Goal: Register for event/course

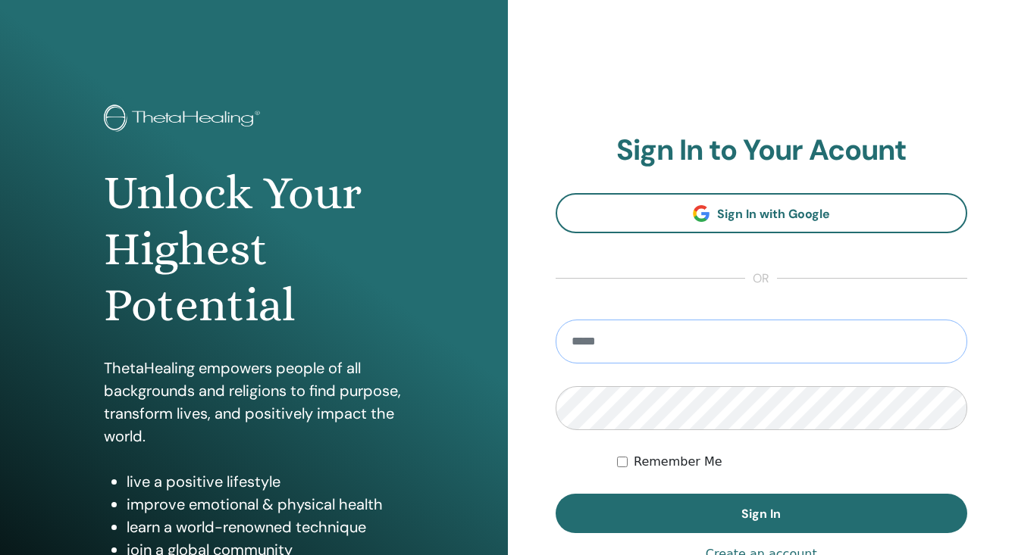
type input "**********"
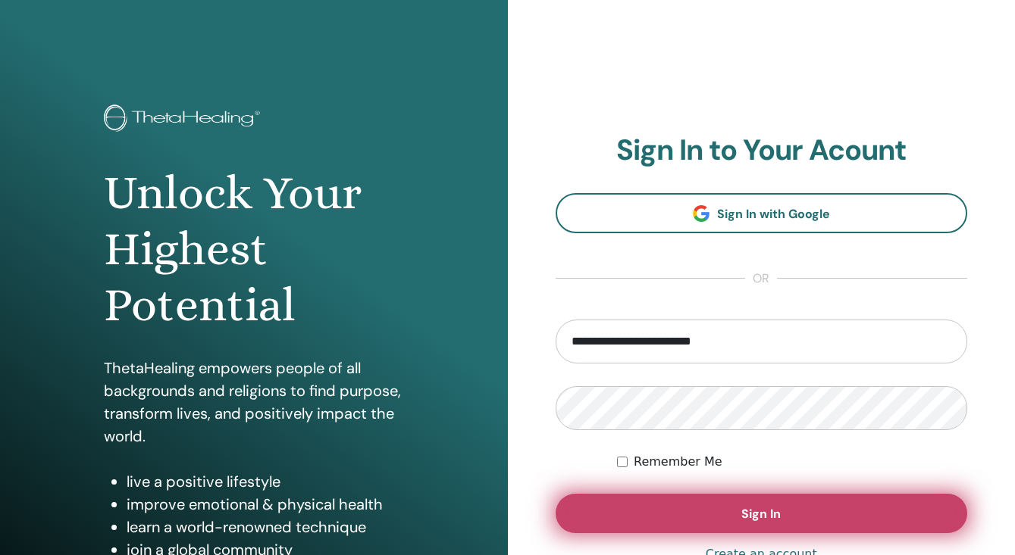
click at [678, 515] on button "Sign In" at bounding box center [761, 513] width 412 height 39
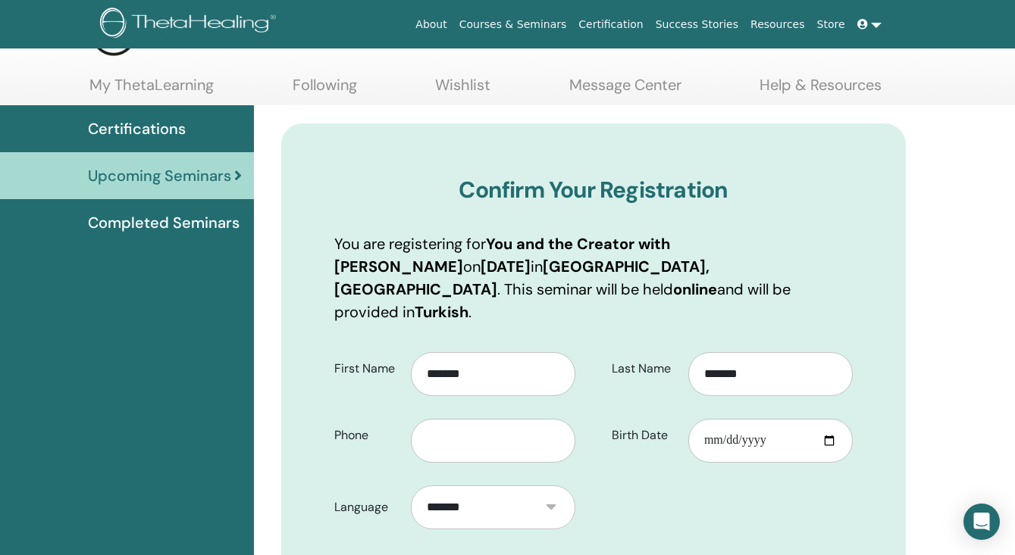
scroll to position [66, 0]
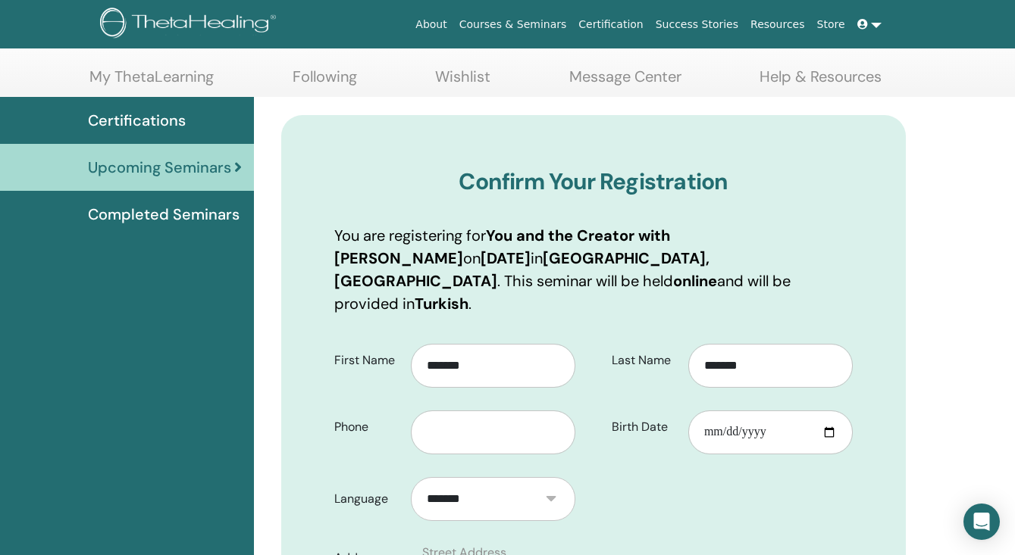
click at [199, 178] on span "Upcoming Seminars" at bounding box center [159, 167] width 143 height 23
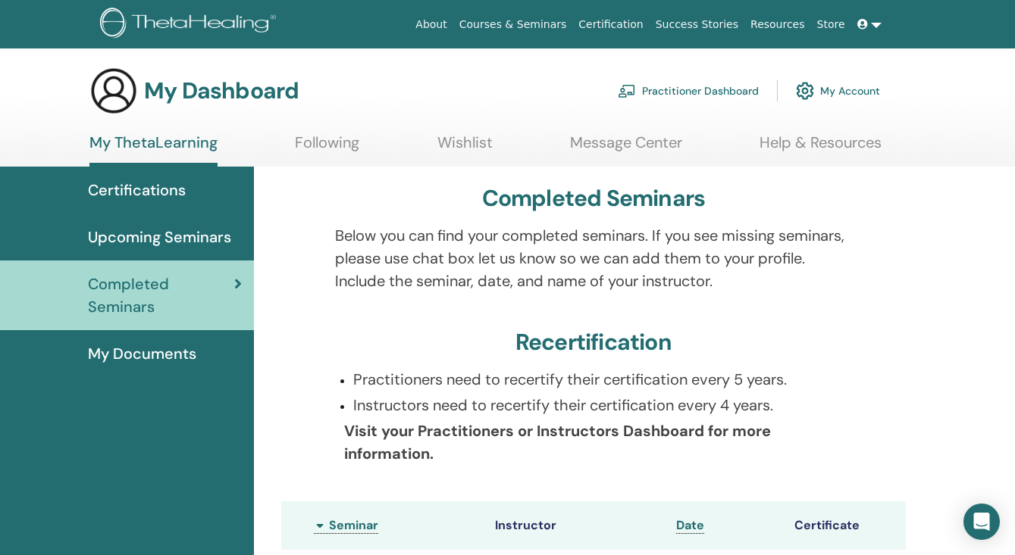
scroll to position [249, 0]
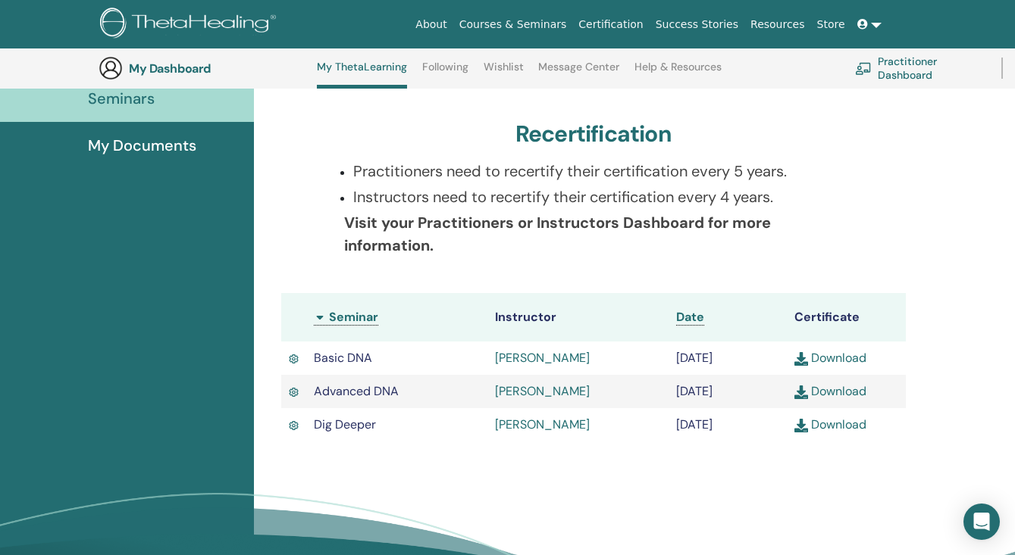
click at [420, 436] on td "Dig Deeper" at bounding box center [396, 424] width 181 height 33
click at [834, 430] on link "Download" at bounding box center [830, 425] width 72 height 16
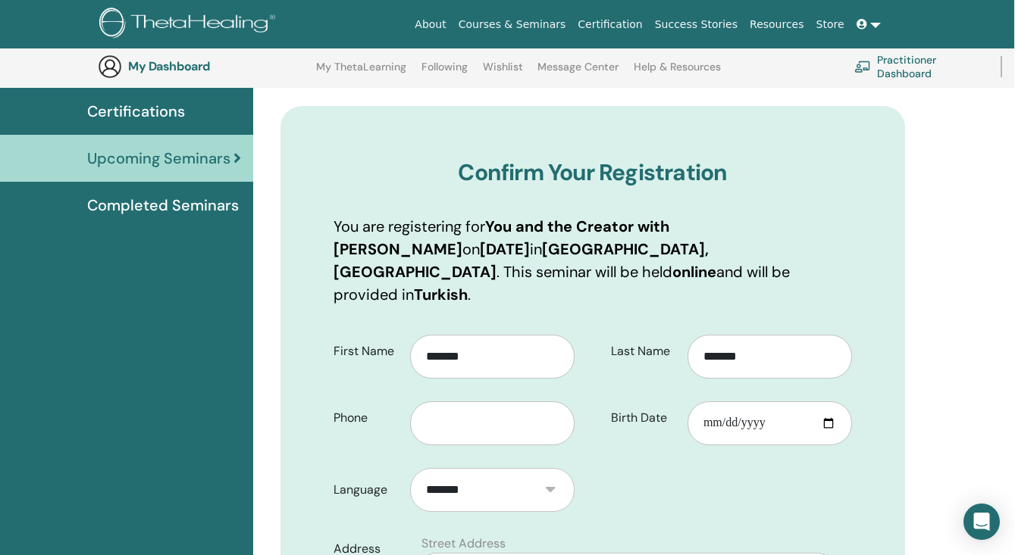
scroll to position [130, 0]
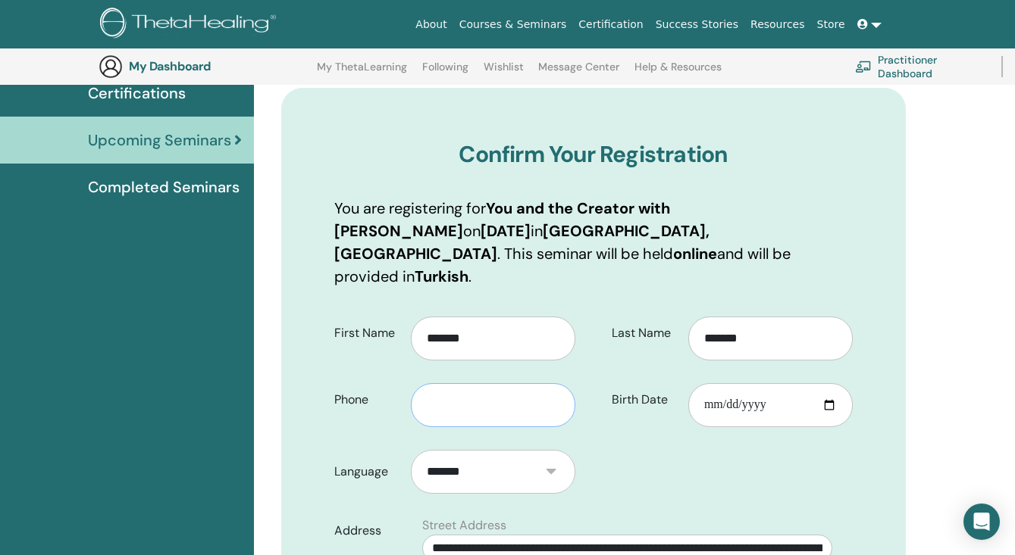
click at [458, 390] on input "text" at bounding box center [493, 405] width 164 height 44
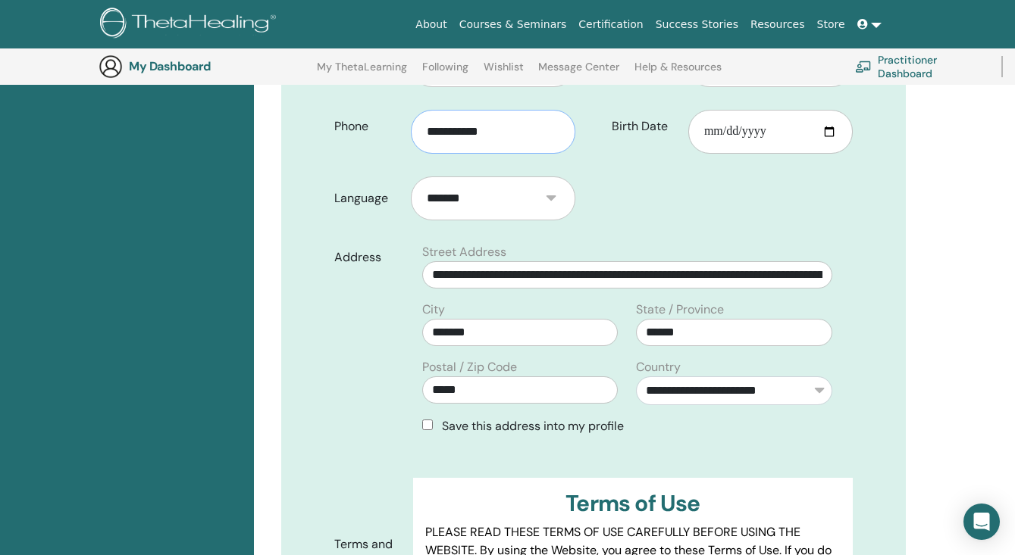
scroll to position [455, 0]
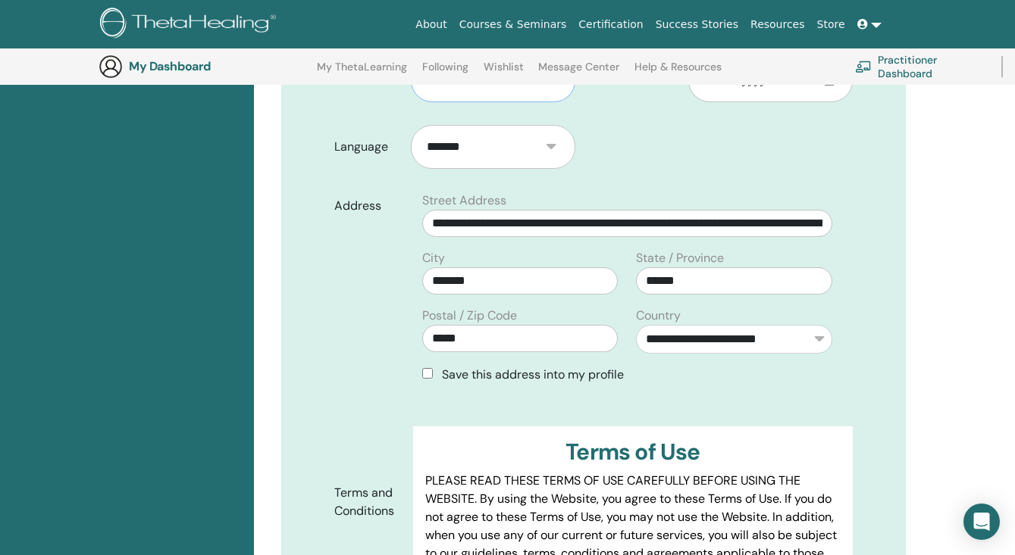
type input "**********"
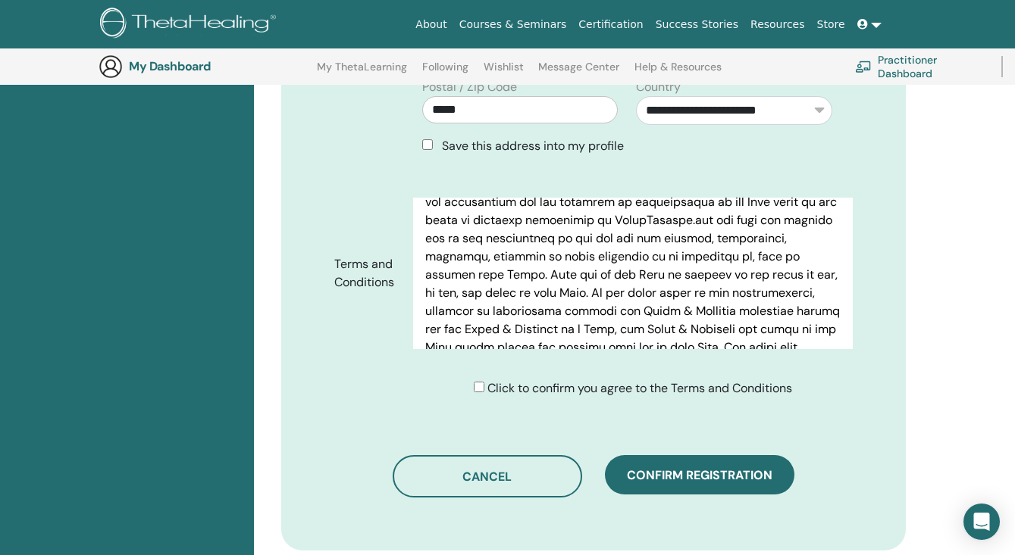
scroll to position [779, 0]
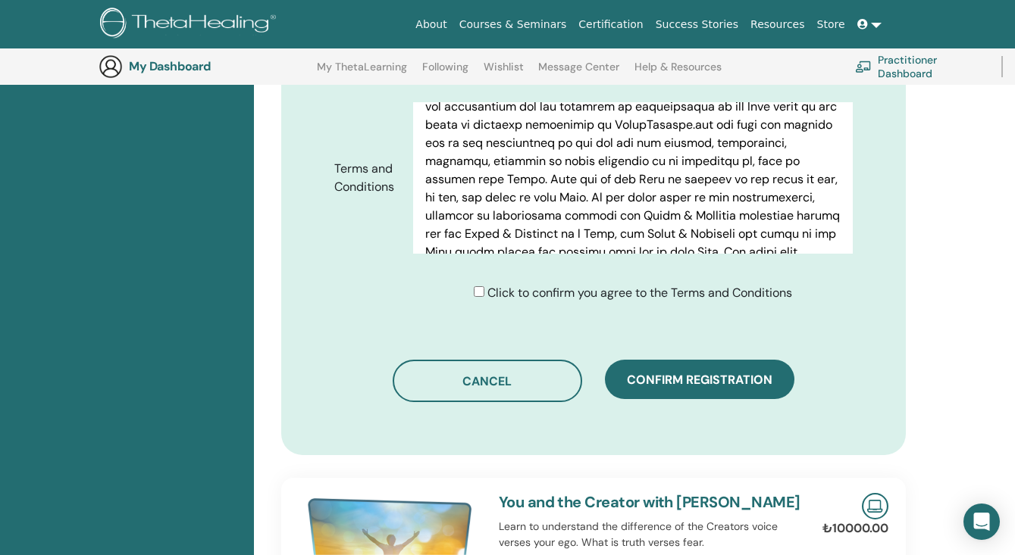
click at [497, 285] on span "Click to confirm you agree to the Terms and Conditions" at bounding box center [639, 293] width 305 height 16
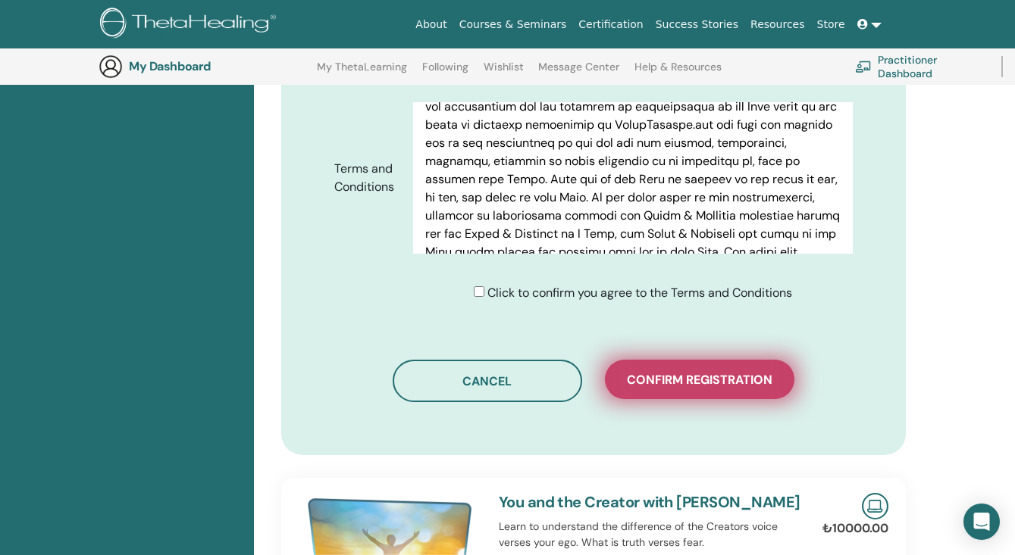
click at [744, 381] on button "Confirm registration" at bounding box center [699, 379] width 189 height 39
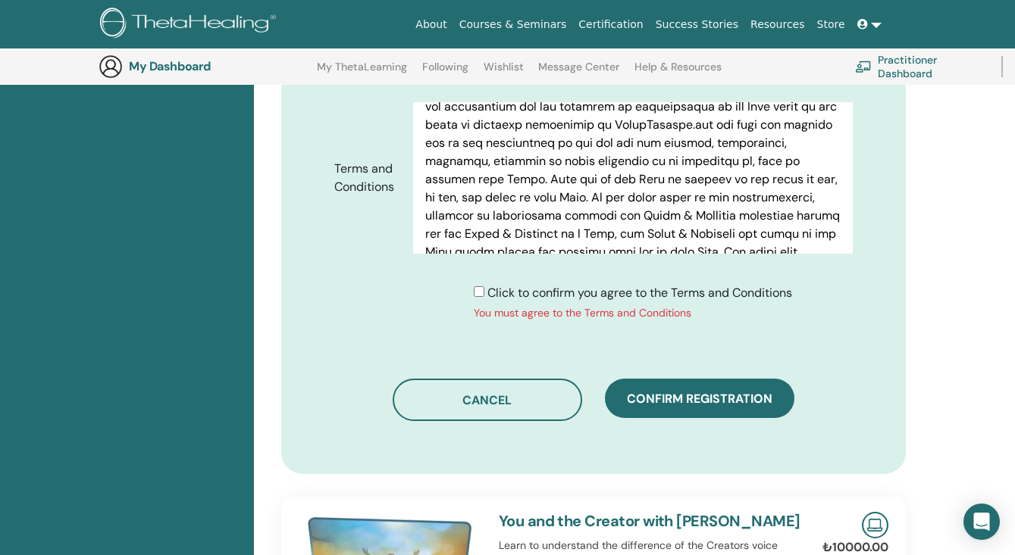
click at [482, 284] on div "Click to confirm you agree to the Terms and Conditions You must agree to the Te…" at bounding box center [633, 302] width 318 height 37
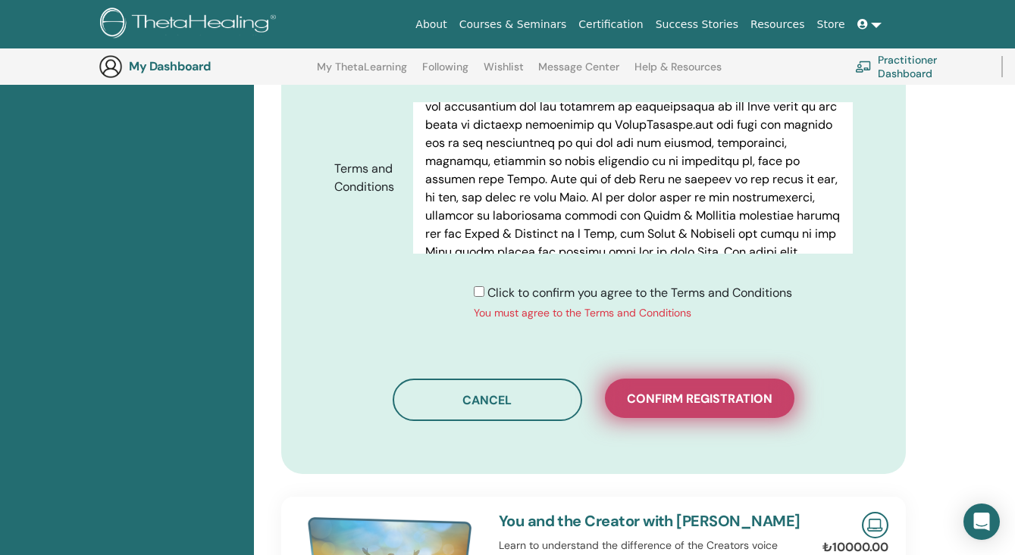
click at [707, 379] on button "Confirm registration" at bounding box center [699, 398] width 189 height 39
